Goal: Information Seeking & Learning: Learn about a topic

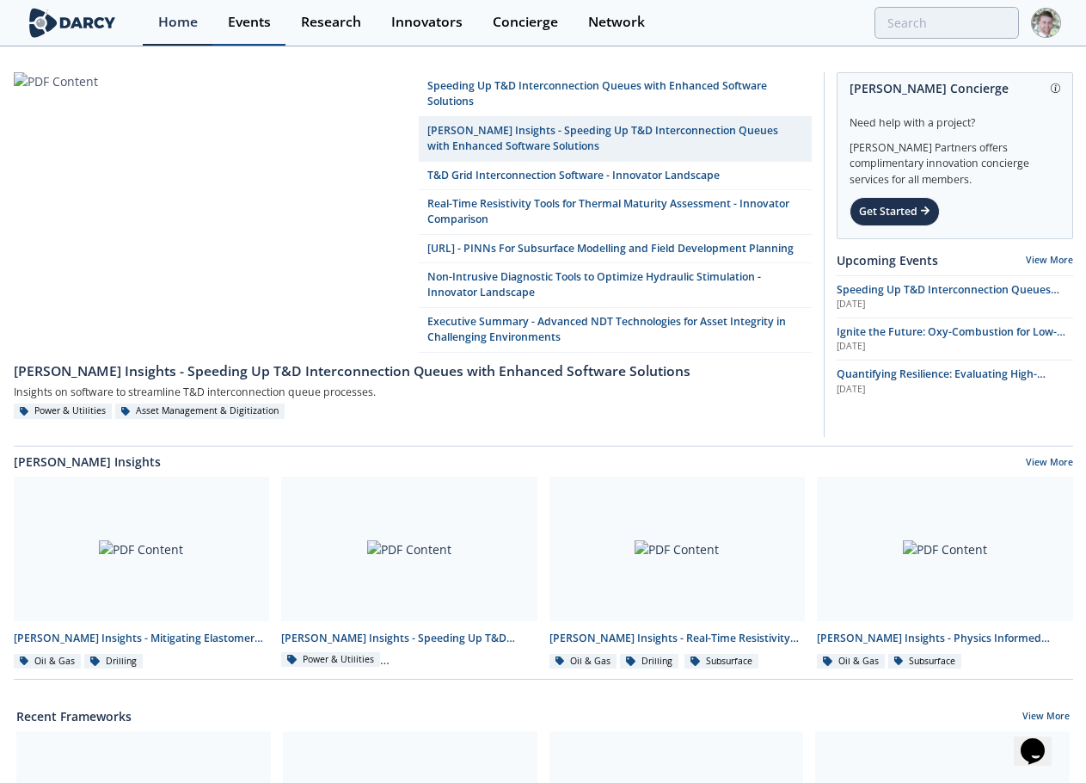
click at [240, 8] on link "Events" at bounding box center [248, 23] width 73 height 46
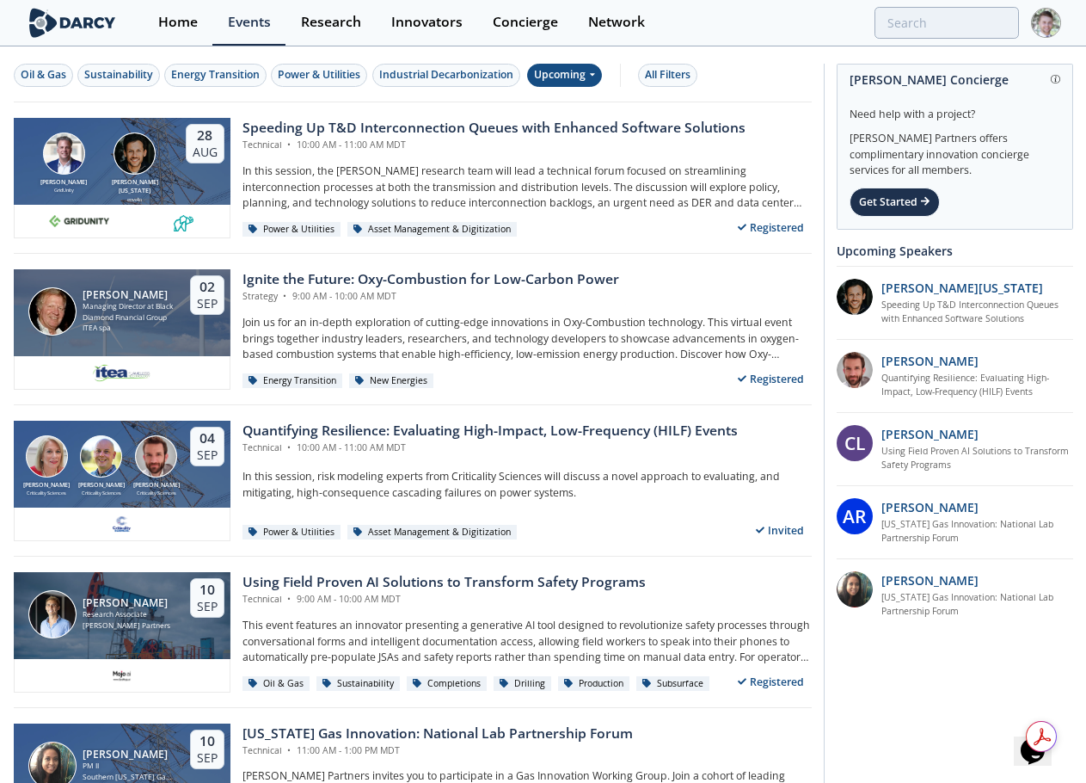
click at [588, 77] on div "Upcoming" at bounding box center [564, 75] width 75 height 23
click at [568, 126] on div "Past" at bounding box center [585, 132] width 107 height 28
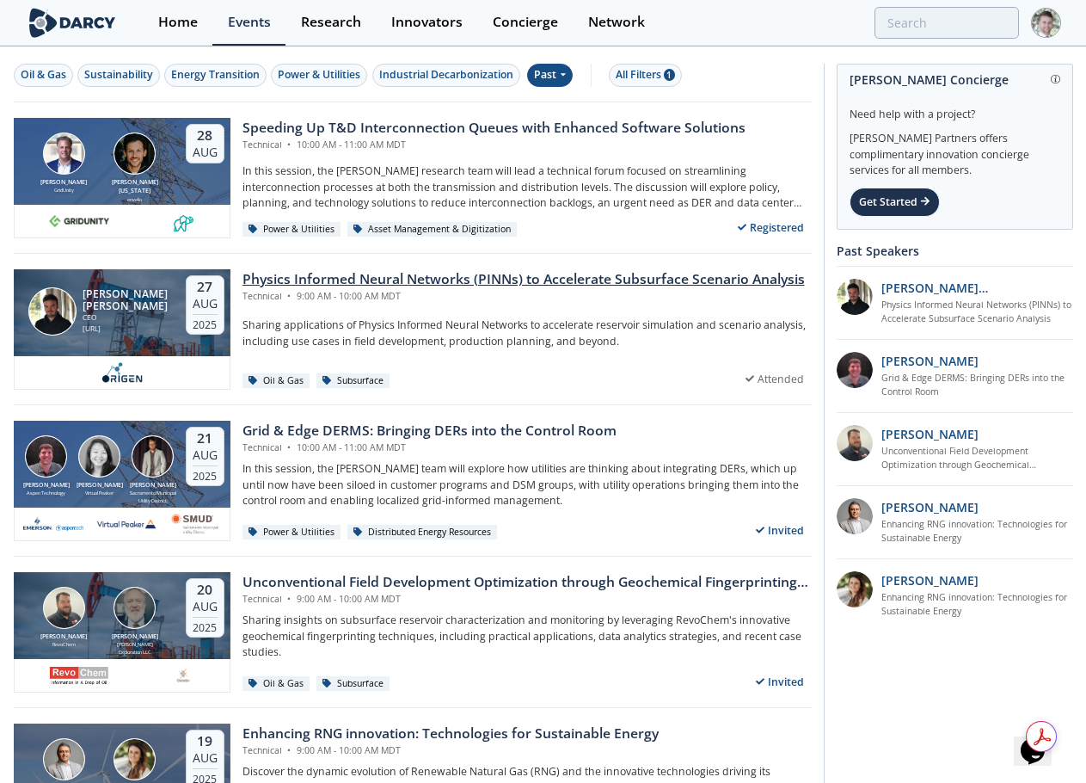
click at [417, 288] on div "Physics Informed Neural Networks (PINNs) to Accelerate Subsurface Scenario Anal…" at bounding box center [523, 279] width 562 height 21
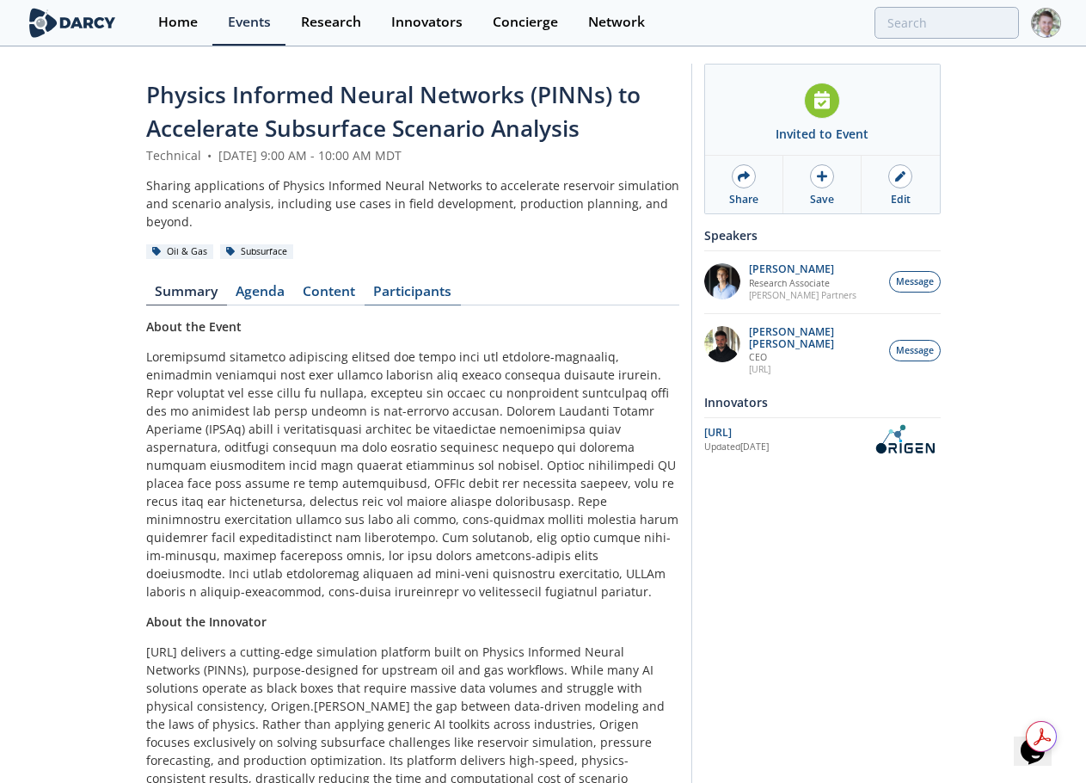
click at [431, 292] on link "Participants" at bounding box center [413, 295] width 96 height 21
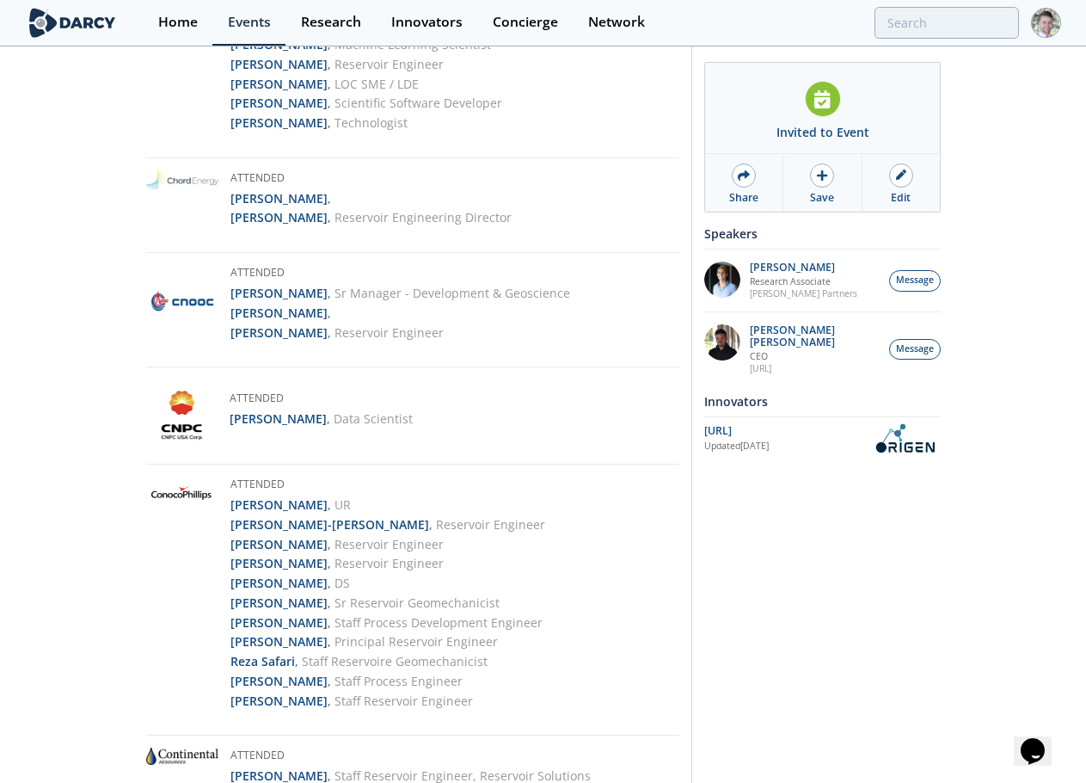
scroll to position [1204, 0]
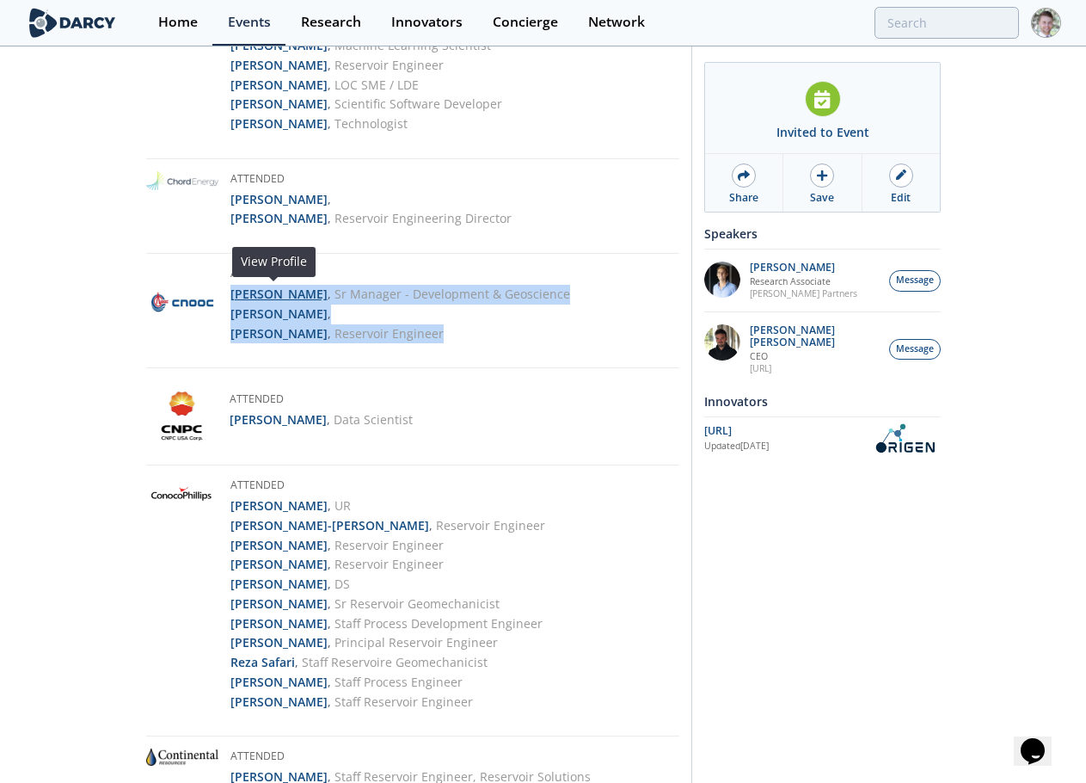
drag, startPoint x: 454, startPoint y: 331, endPoint x: 230, endPoint y: 297, distance: 227.1
click at [230, 297] on ul "[PERSON_NAME] Manager - Development & Geoscience View Profile [PERSON_NAME] , V…" at bounding box center [400, 314] width 340 height 58
click at [457, 335] on li "[PERSON_NAME] , Reservoir Engineer View Profile" at bounding box center [400, 334] width 340 height 20
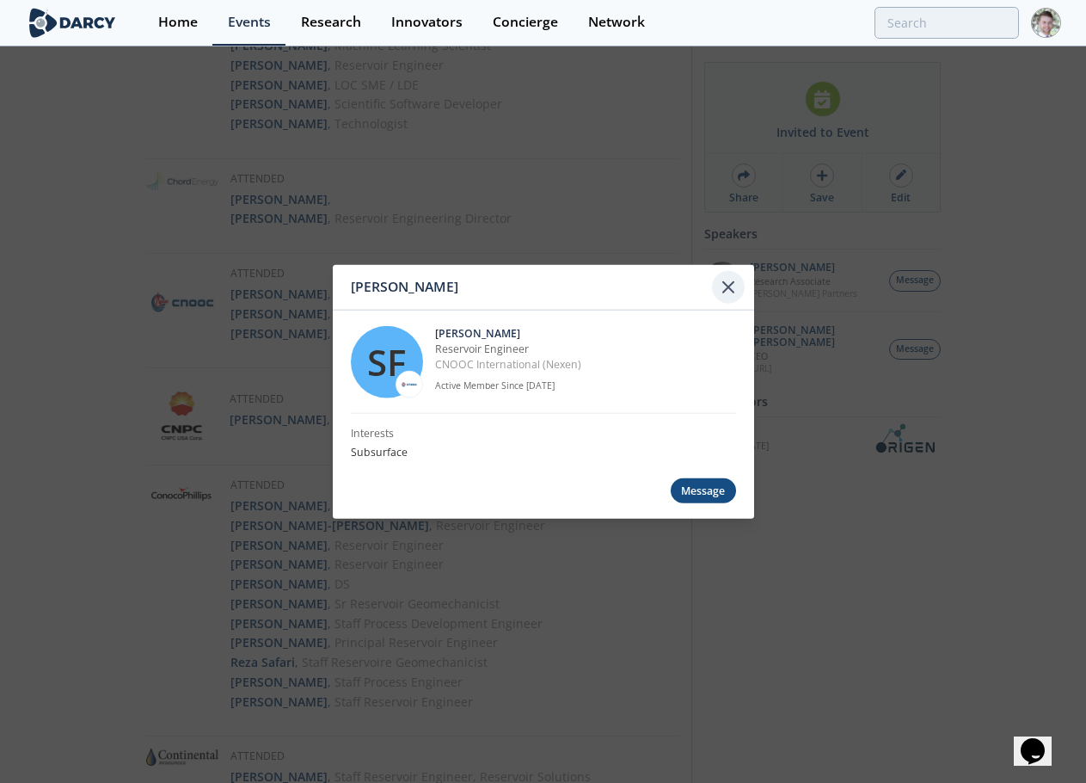
click at [724, 279] on icon at bounding box center [728, 287] width 21 height 21
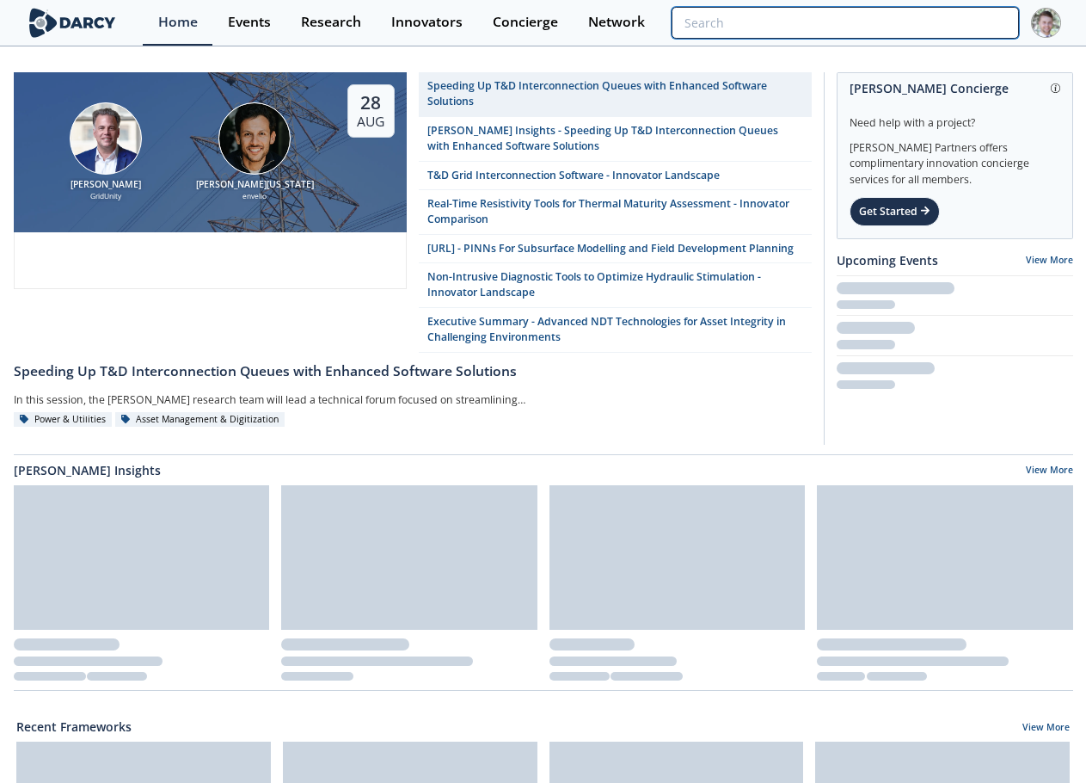
click at [927, 22] on input "search" at bounding box center [845, 23] width 347 height 32
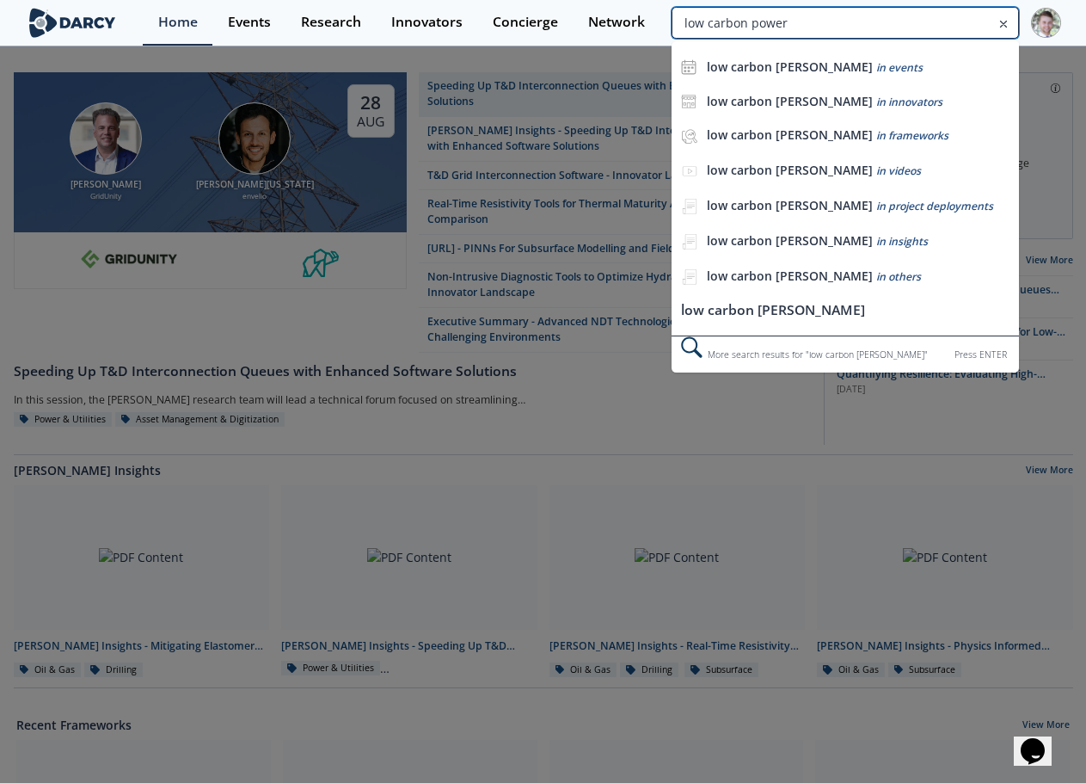
type input "low carbon power"
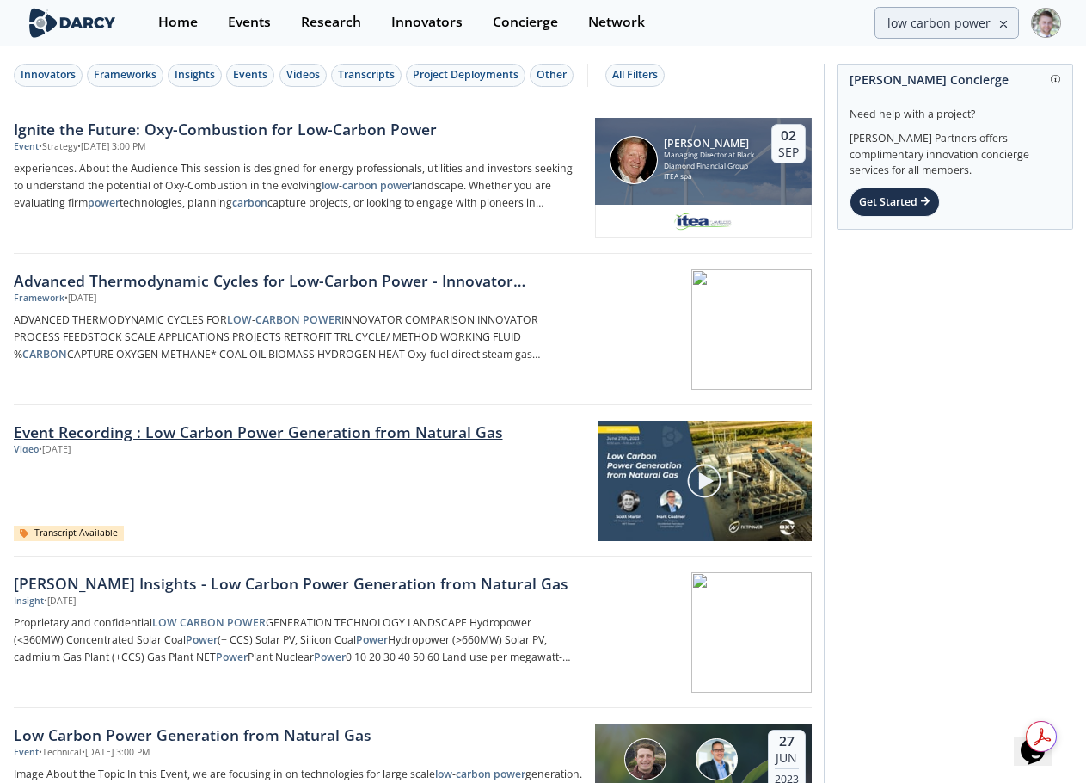
click at [282, 434] on link "Event Recording : Low Carbon Power Generation from Natural Gas" at bounding box center [300, 431] width 572 height 22
